Goal: Information Seeking & Learning: Learn about a topic

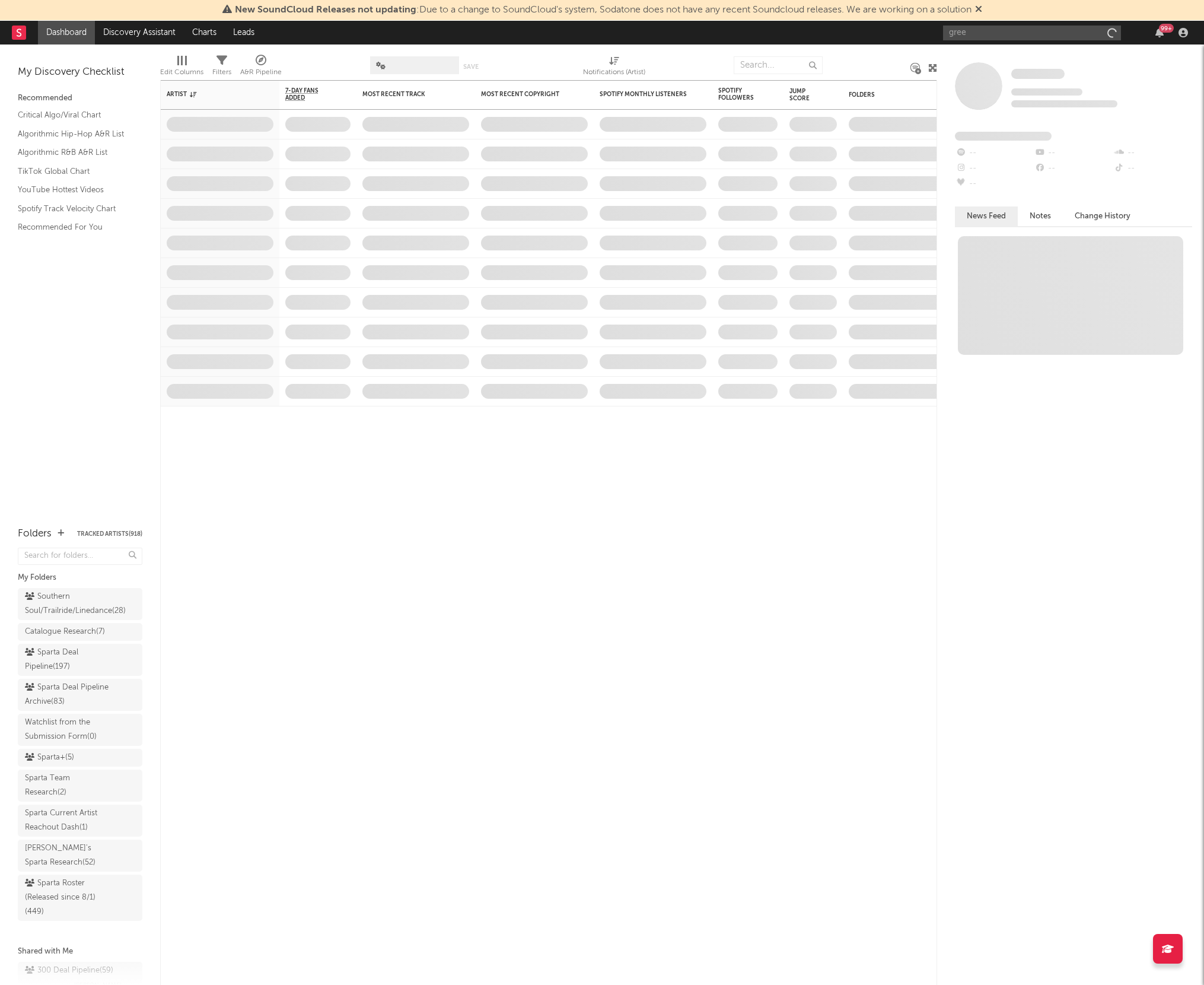
type input "greek"
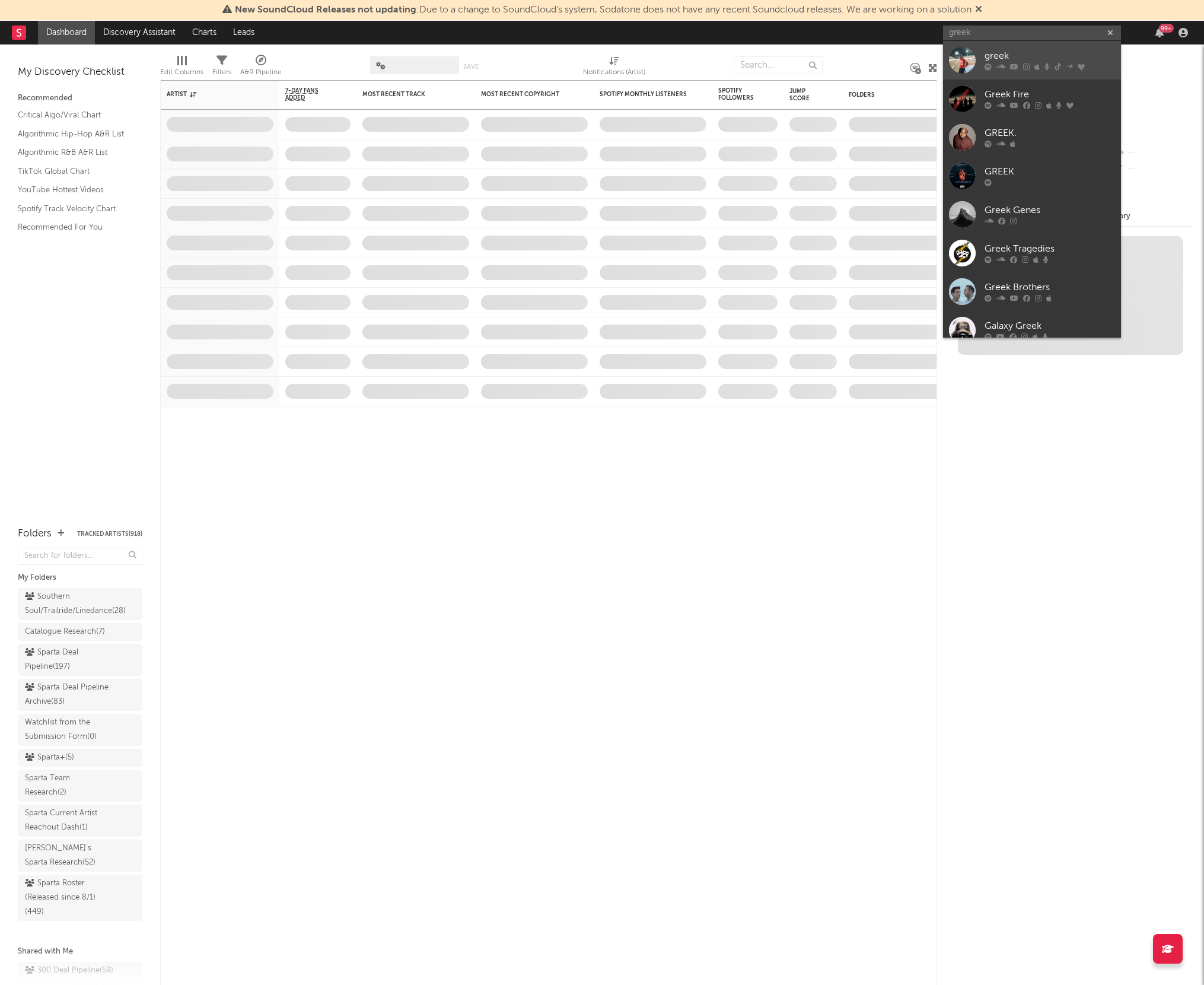
click at [982, 59] on link "greek" at bounding box center [1032, 60] width 178 height 38
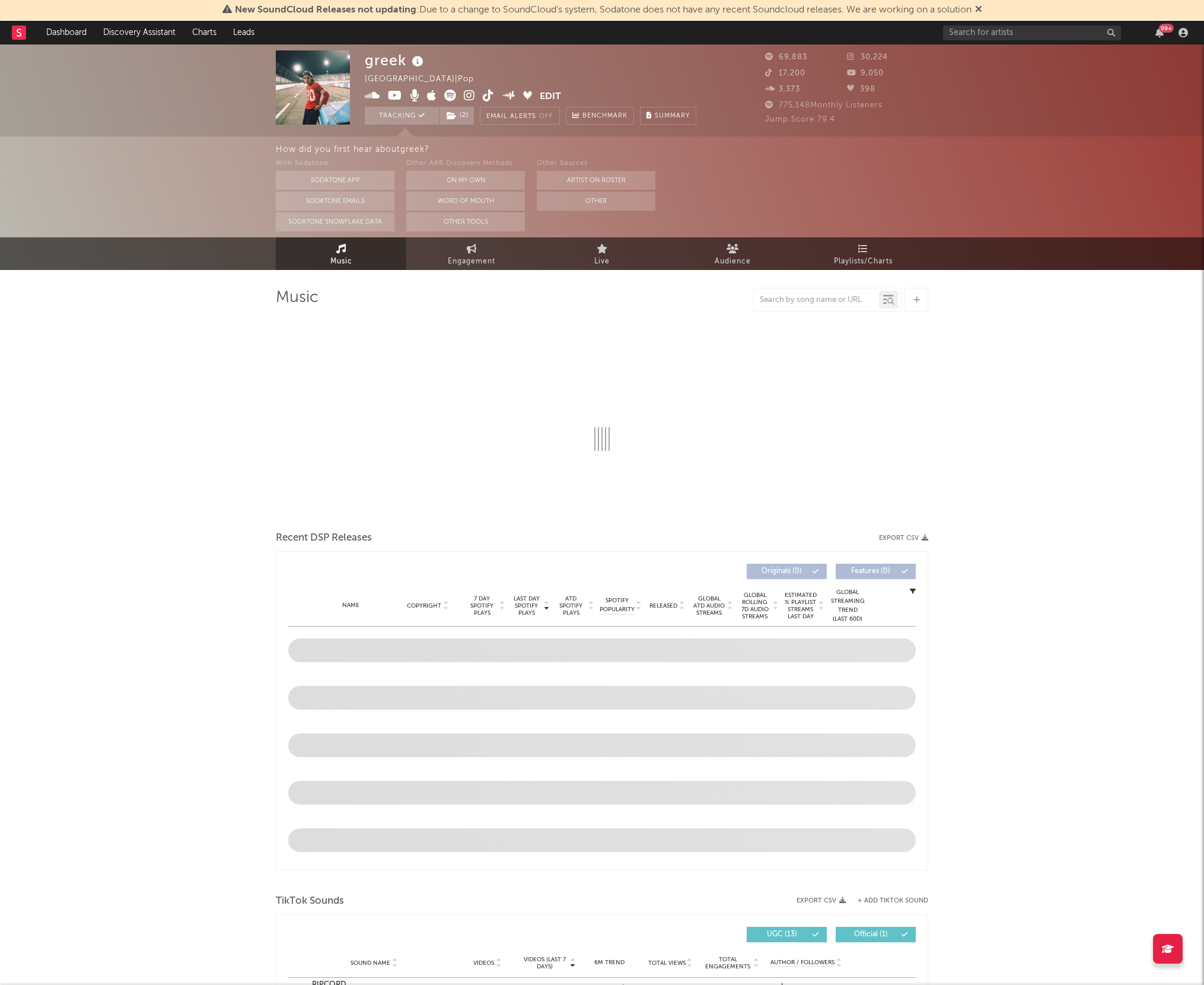
select select "6m"
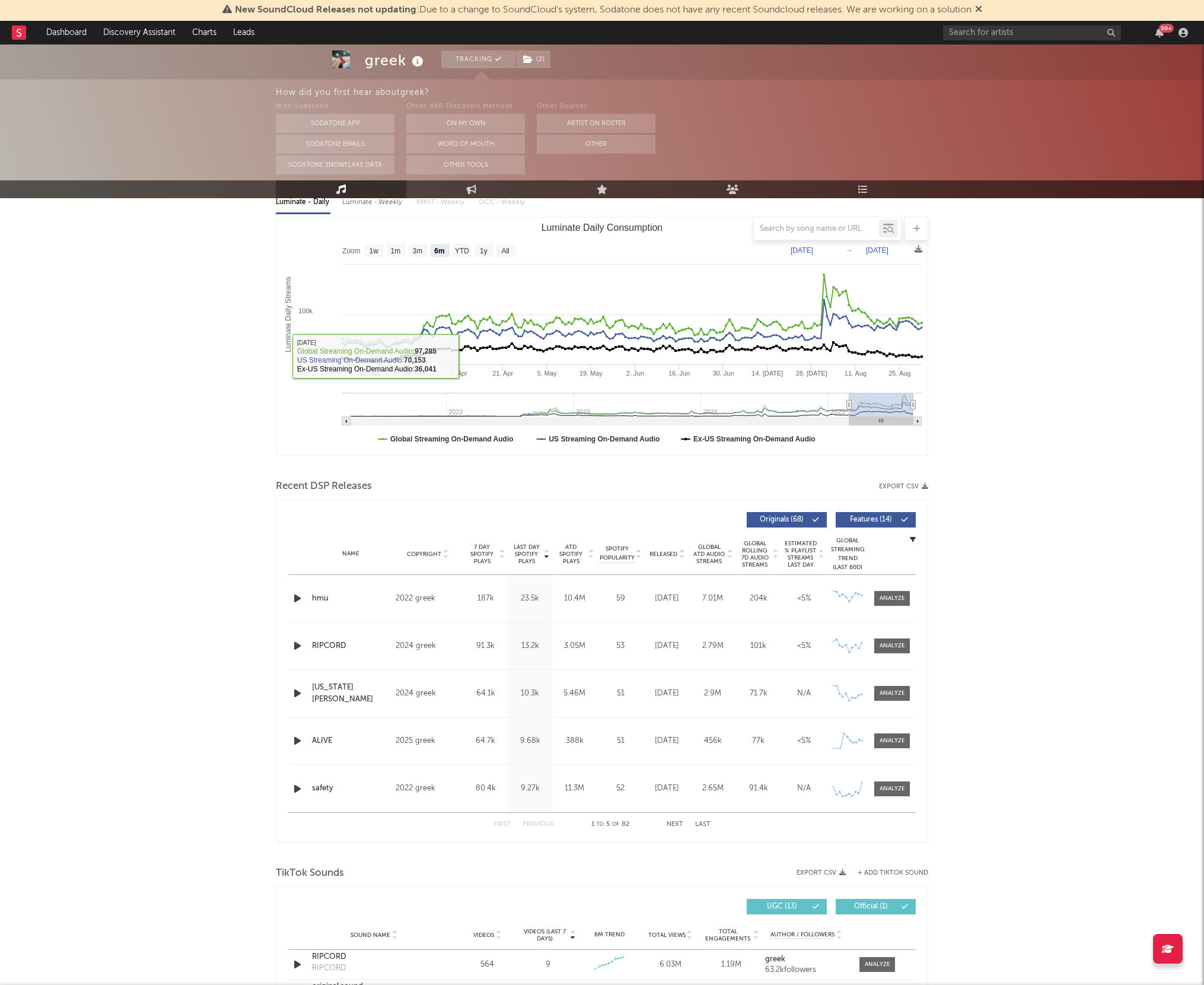
scroll to position [147, 0]
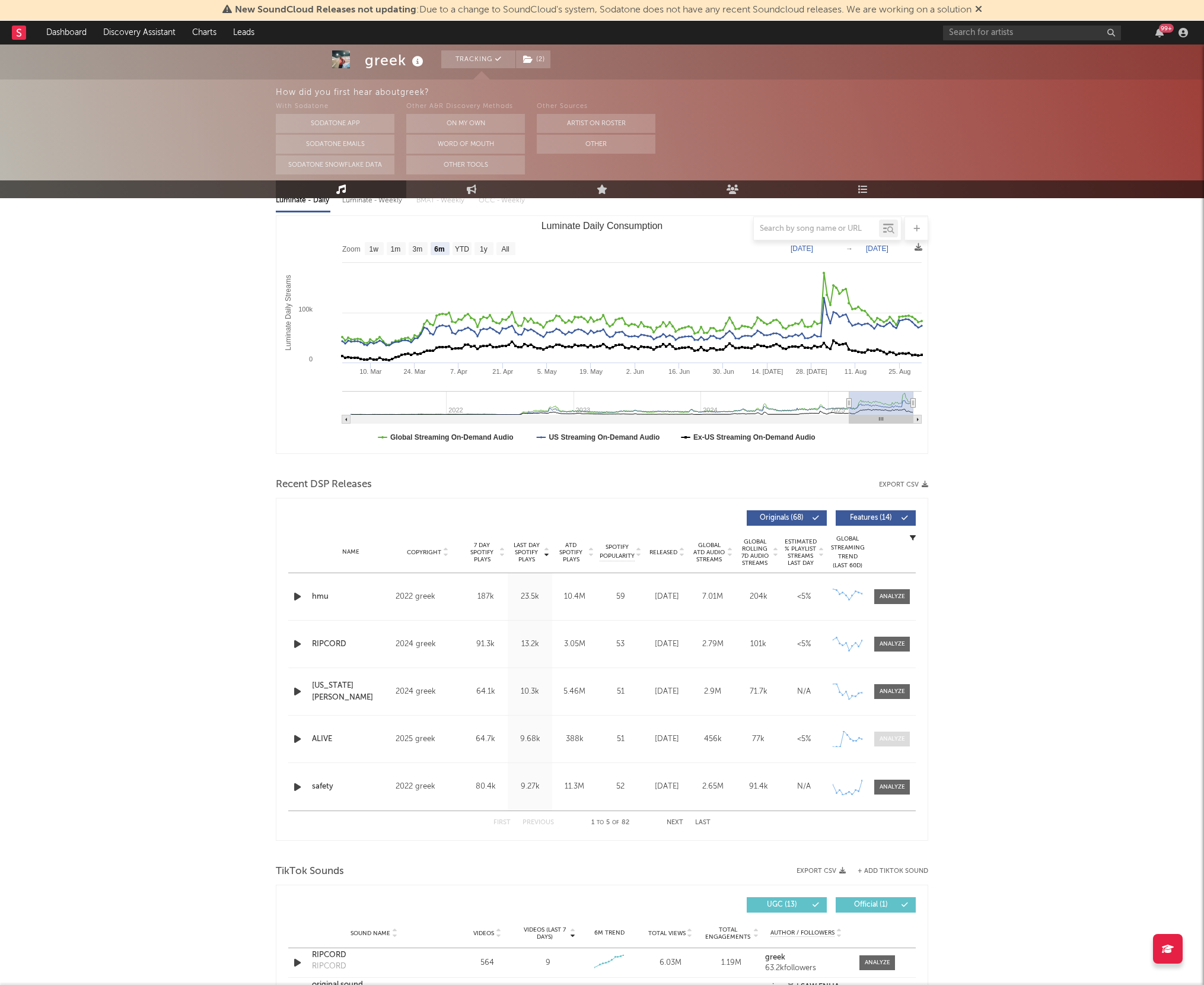
click at [881, 744] on span at bounding box center [893, 739] width 36 height 15
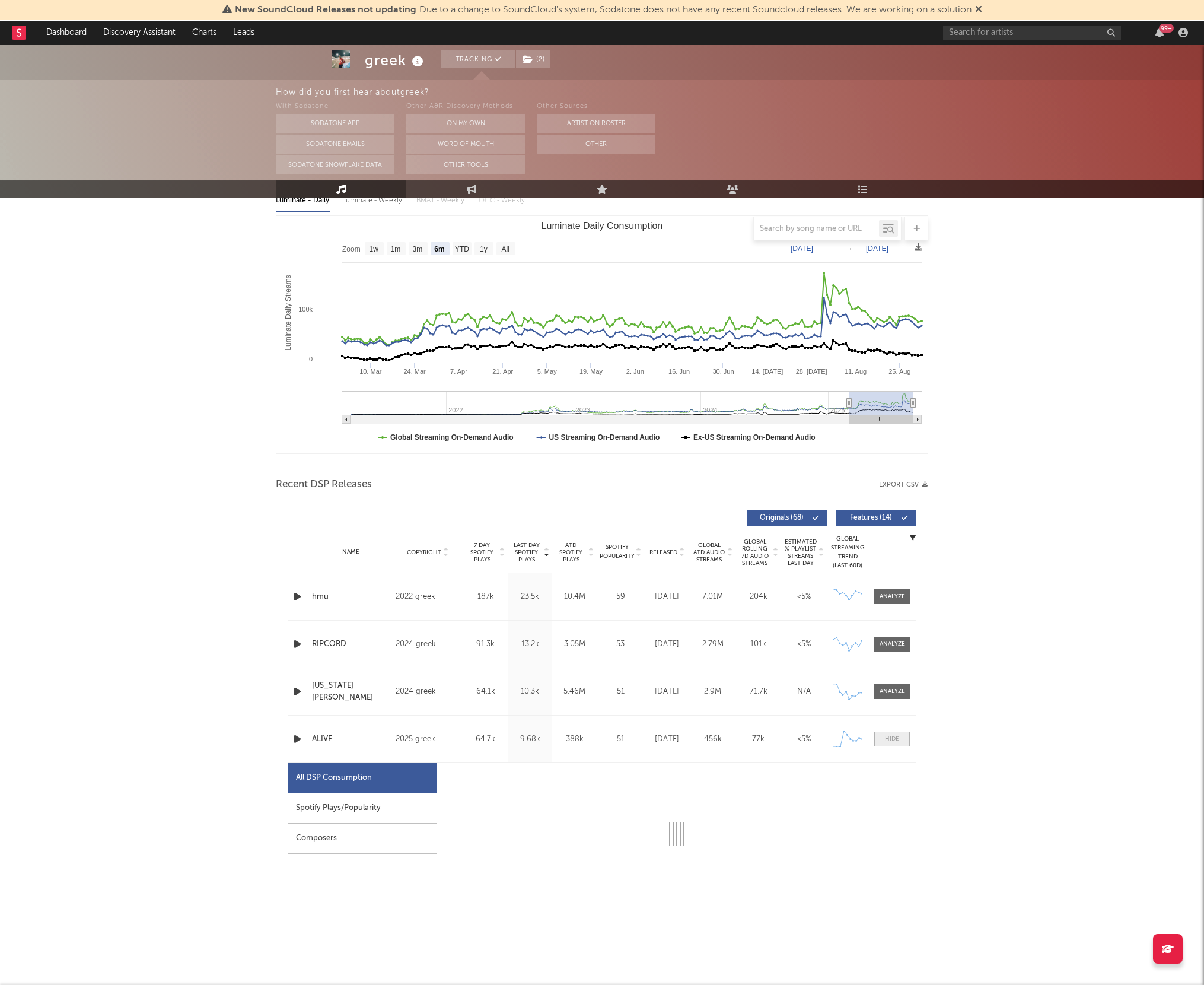
select select "1w"
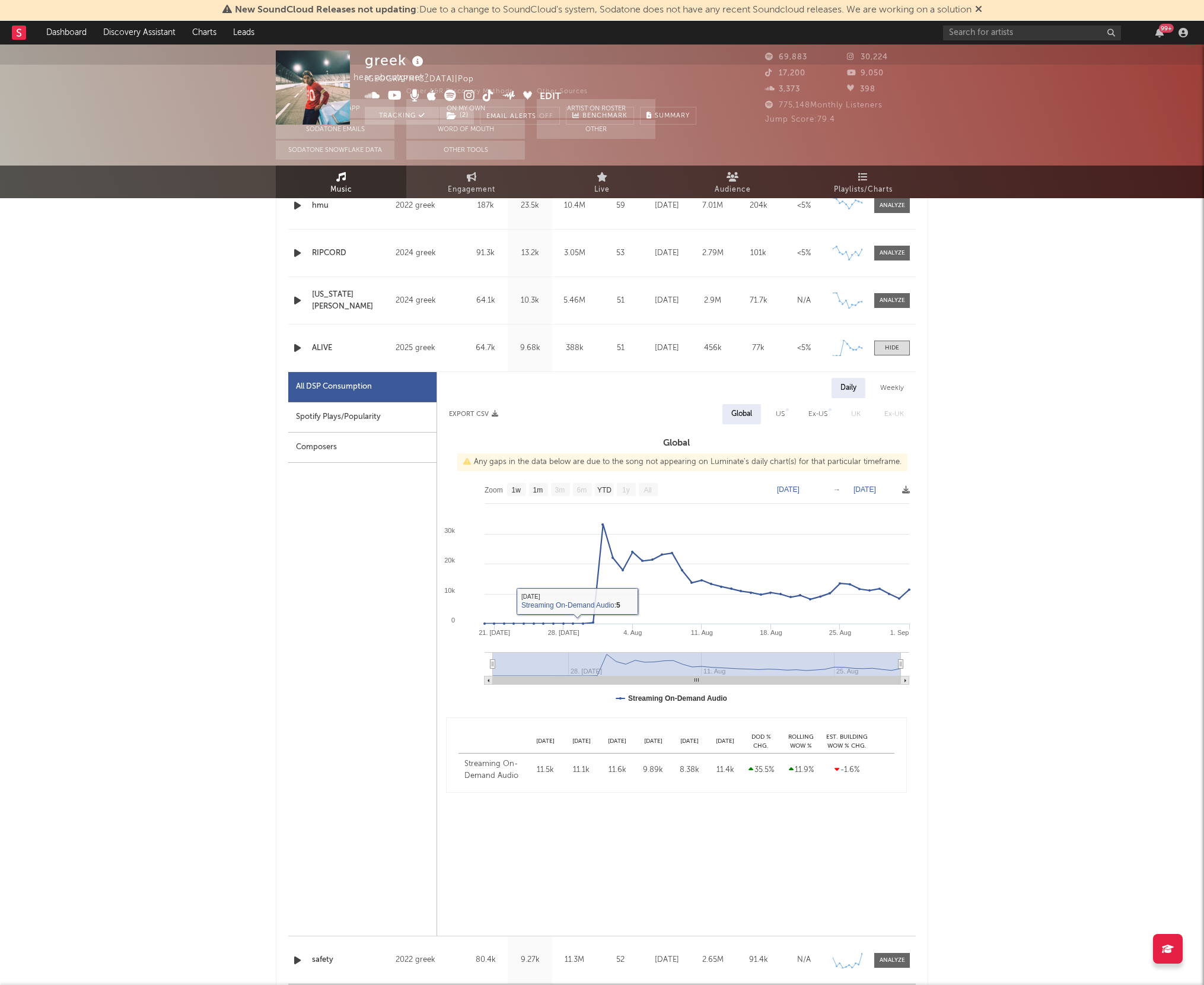
scroll to position [0, 0]
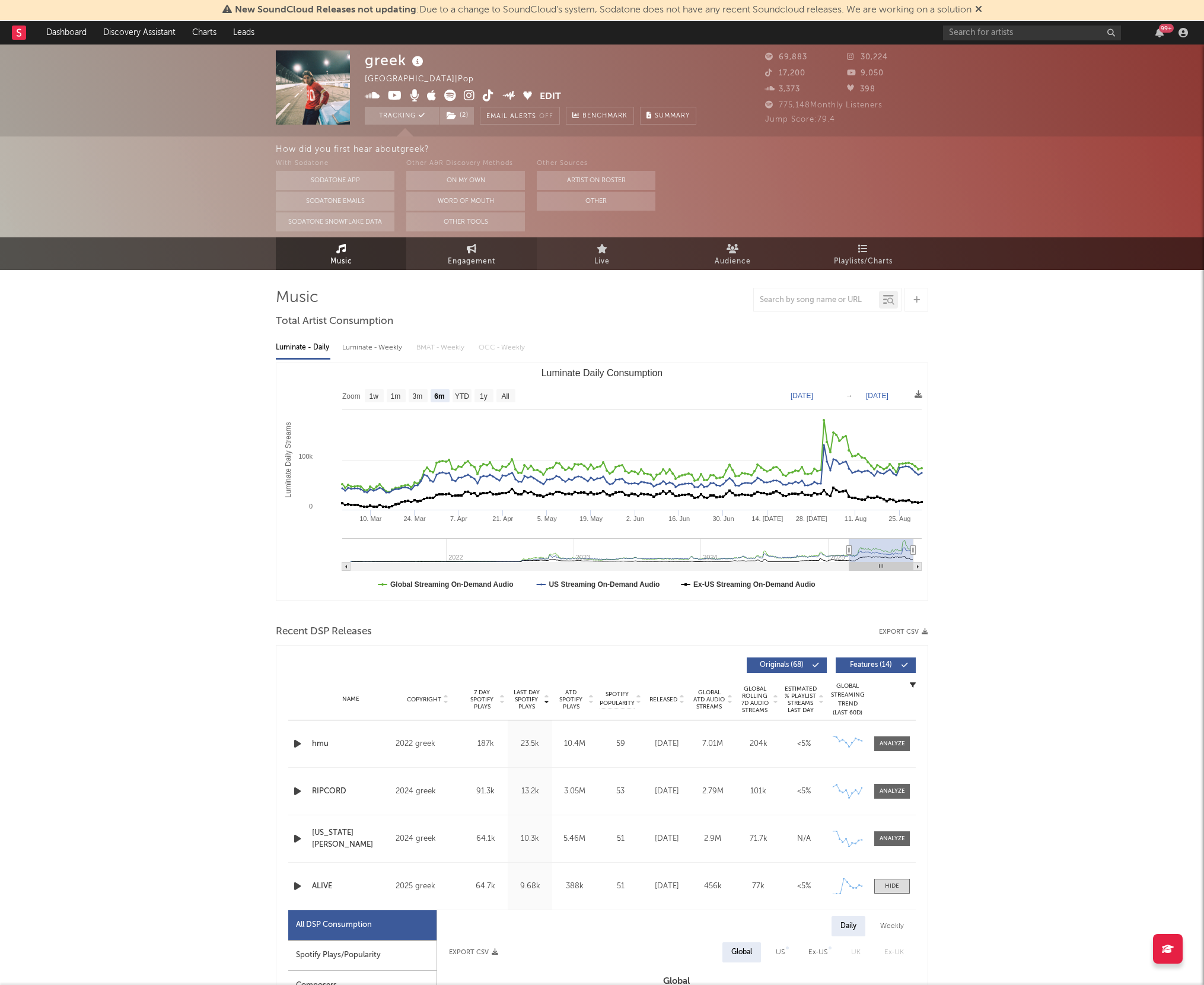
click at [466, 257] on span "Engagement" at bounding box center [471, 262] width 47 height 14
select select "1w"
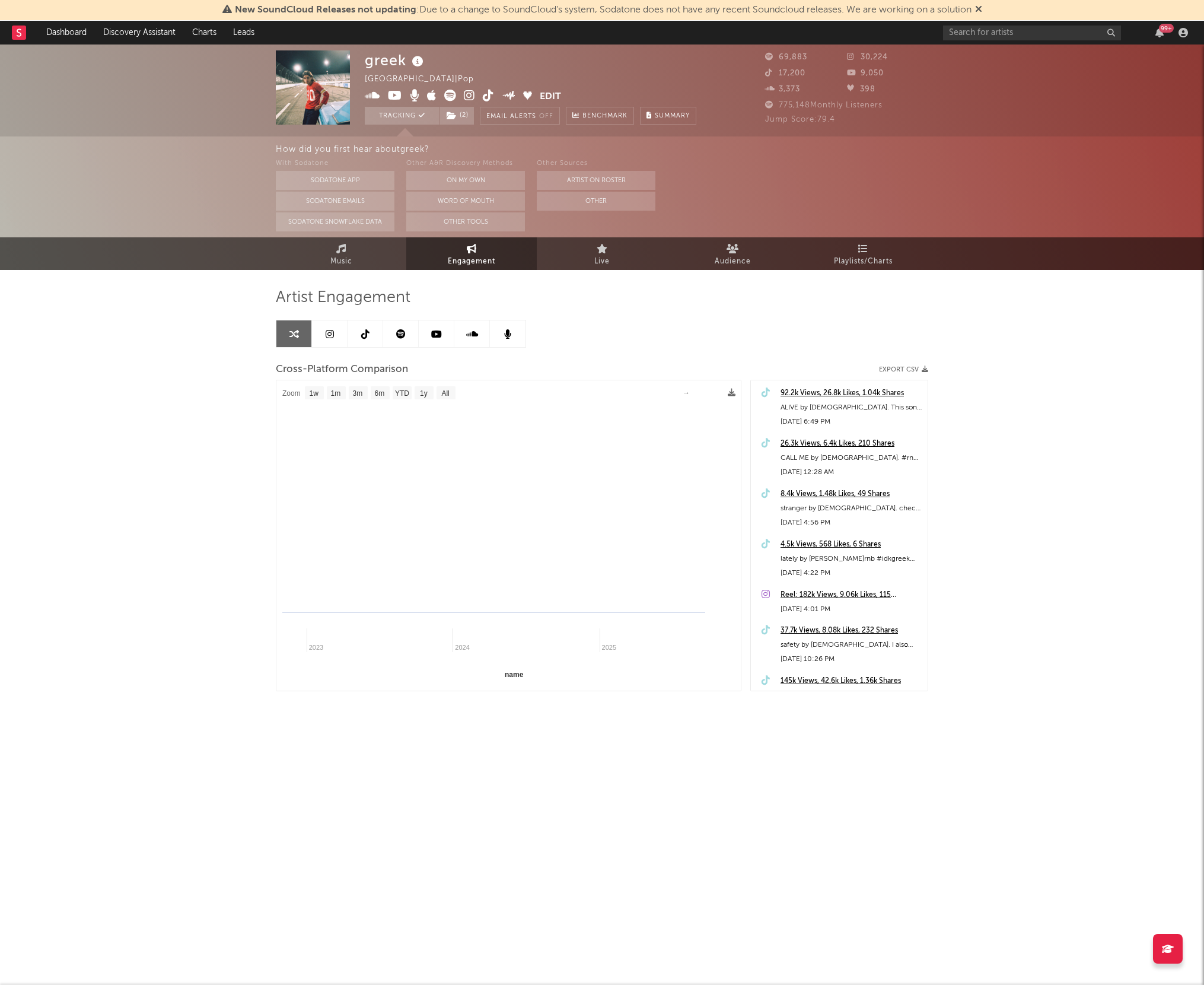
select select "1m"
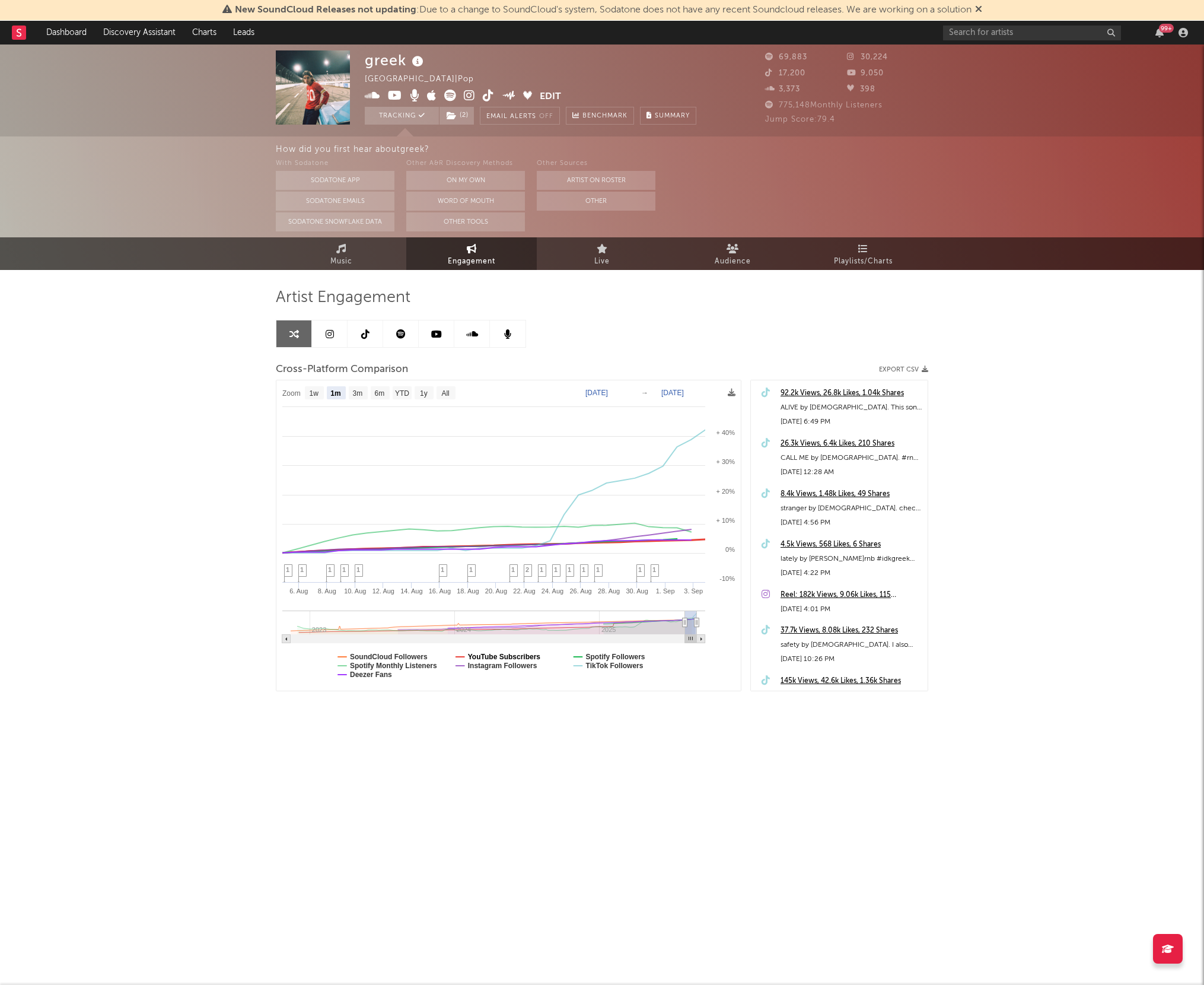
click at [488, 655] on text "YouTube Subscribers" at bounding box center [504, 657] width 73 height 8
select select "1m"
click at [602, 662] on text "TikTok Followers" at bounding box center [615, 665] width 57 height 8
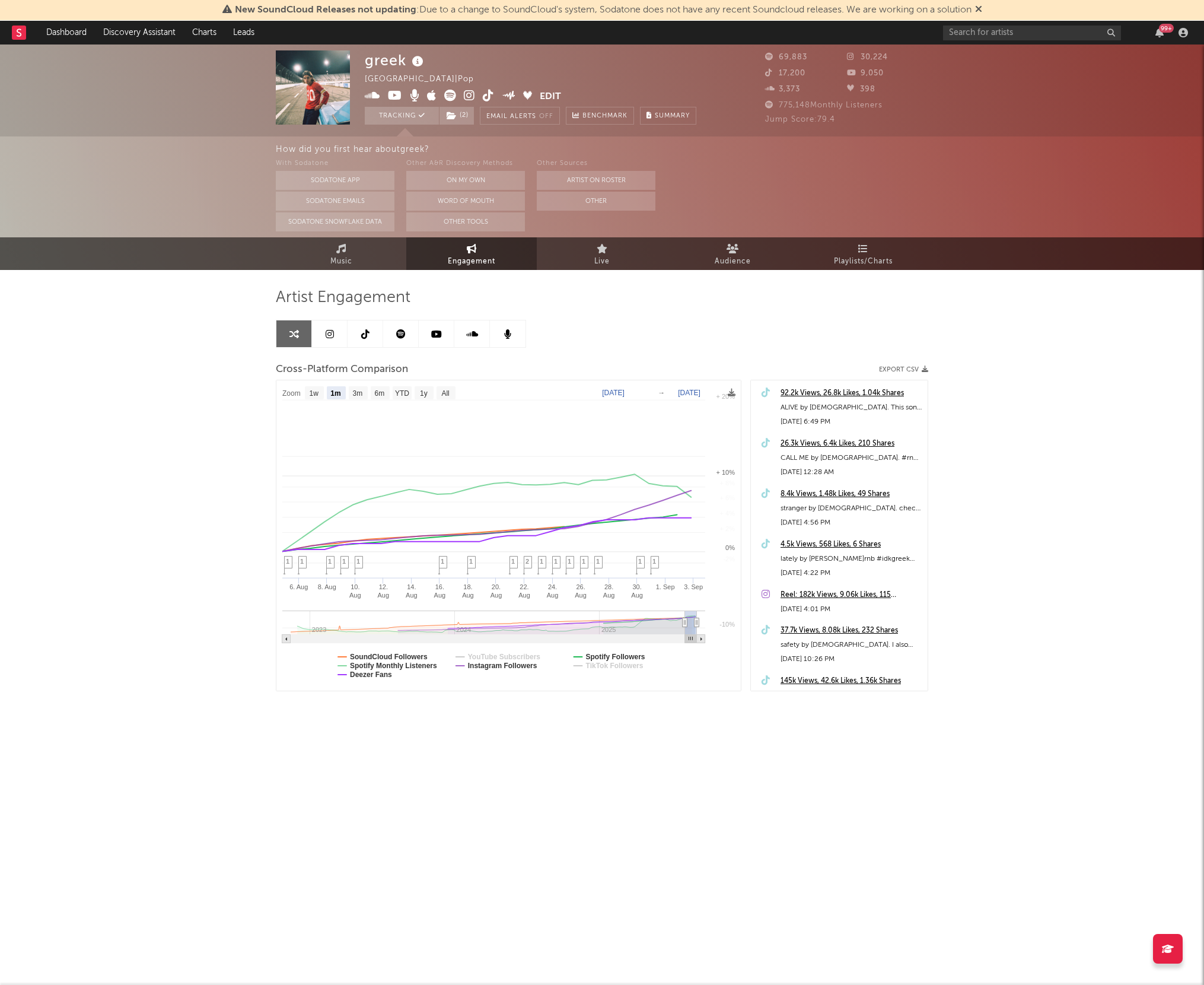
select select "1m"
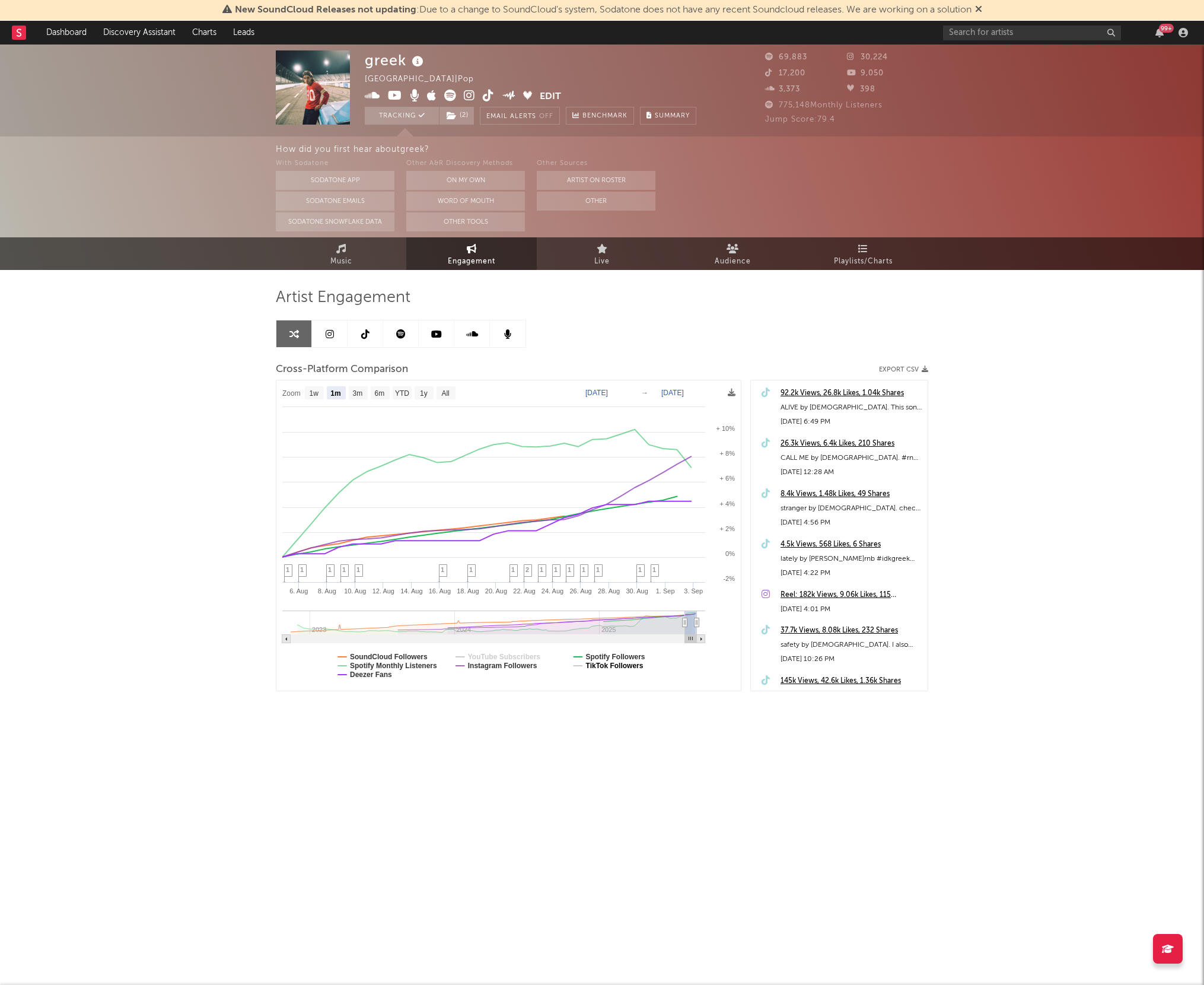
click at [602, 662] on text "TikTok Followers" at bounding box center [615, 665] width 57 height 8
select select "1m"
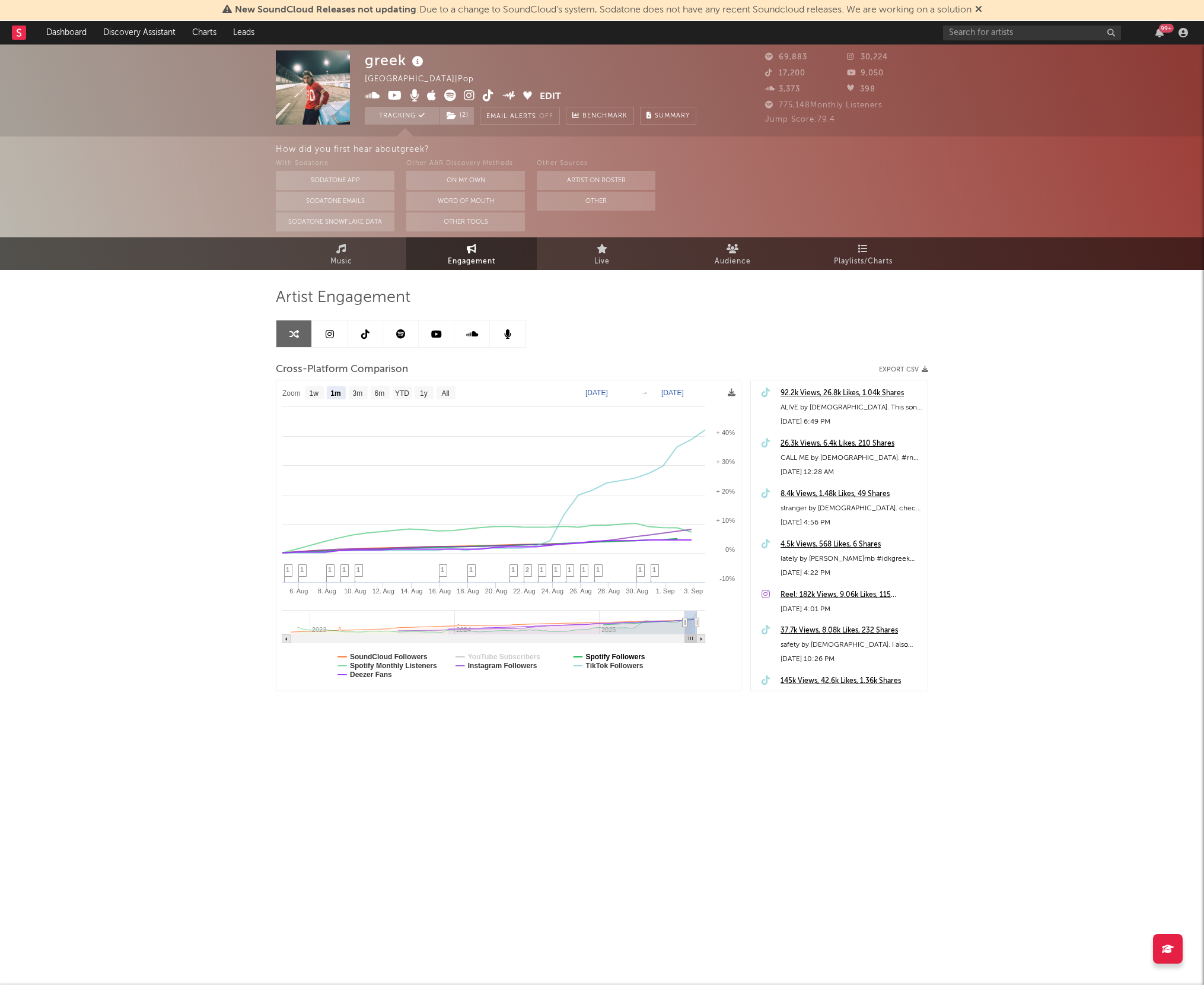
click at [602, 653] on text "Spotify Followers" at bounding box center [615, 657] width 59 height 8
select select "1m"
click at [379, 671] on text "Deezer Fans" at bounding box center [370, 674] width 42 height 8
select select "1m"
click at [381, 657] on text "SoundCloud Followers" at bounding box center [388, 657] width 78 height 8
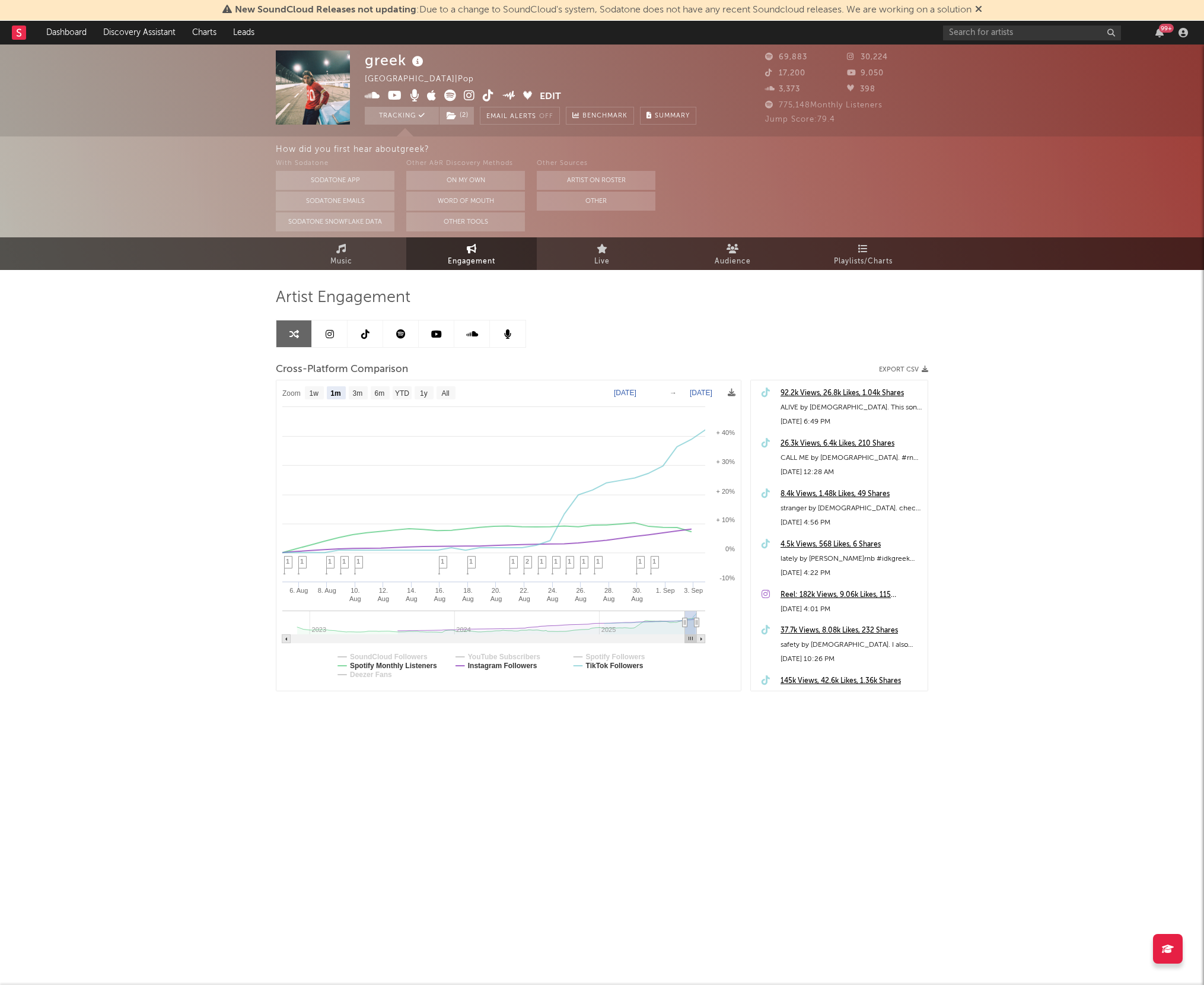
select select "1m"
click at [383, 667] on text "Spotify Monthly Listeners" at bounding box center [393, 665] width 87 height 8
select select "1m"
